Goal: Task Accomplishment & Management: Use online tool/utility

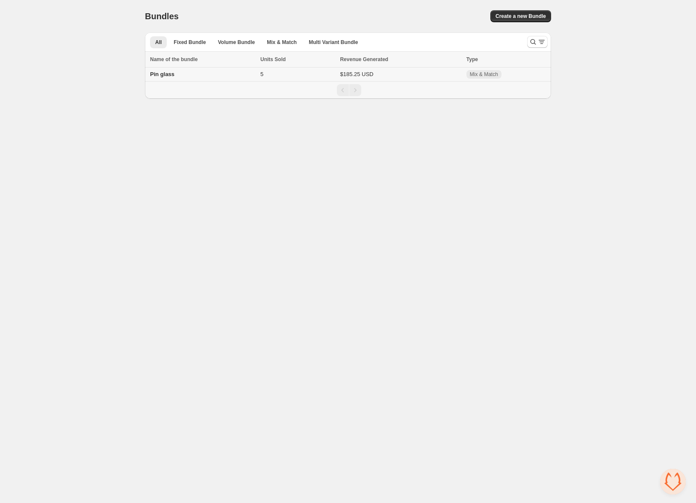
click at [169, 75] on span "Pin glass" at bounding box center [162, 74] width 24 height 6
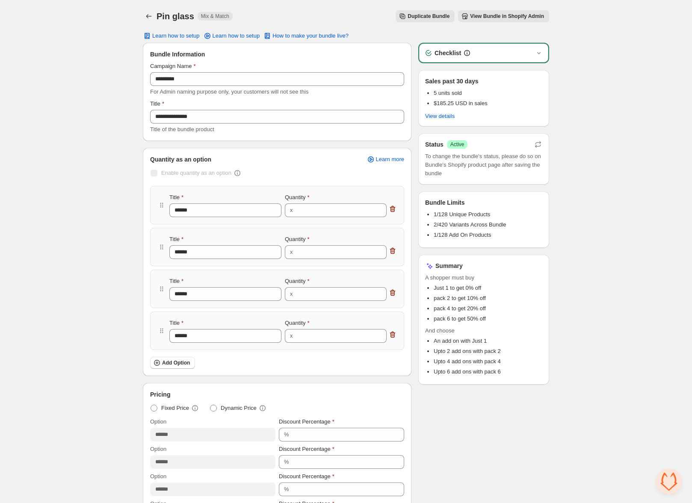
click at [495, 15] on span "View Bundle in Shopify Admin" at bounding box center [507, 16] width 74 height 7
